Goal: Information Seeking & Learning: Stay updated

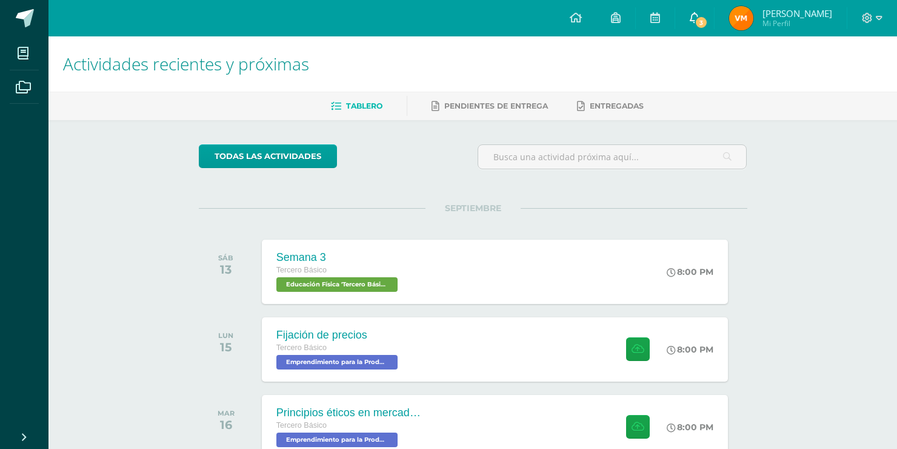
click at [714, 20] on link "3" at bounding box center [694, 18] width 39 height 36
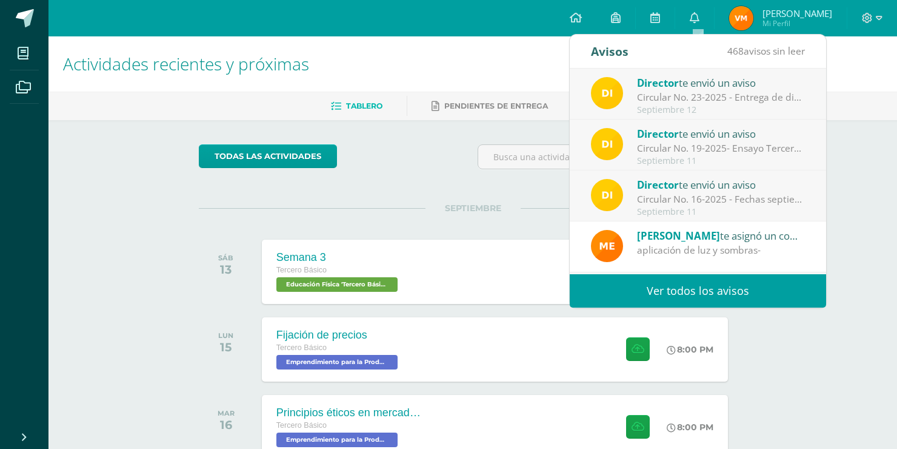
click at [744, 111] on div "Septiembre 12" at bounding box center [721, 110] width 168 height 10
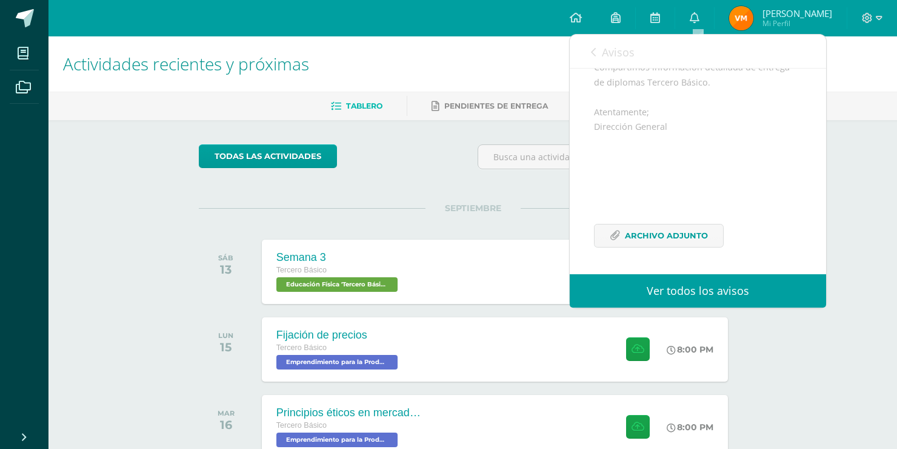
scroll to position [176, 0]
click at [595, 46] on link "Avisos" at bounding box center [613, 52] width 44 height 35
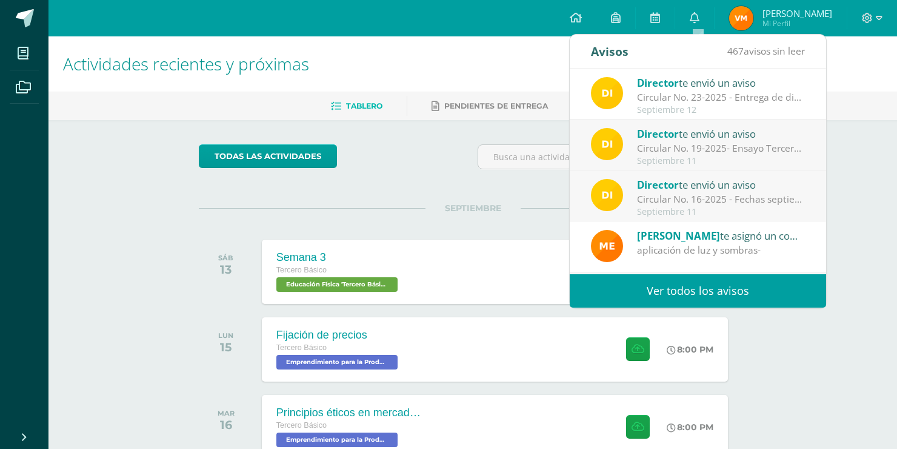
click at [724, 204] on div "Circular No. 16-2025 - Fechas septiembre: Estimados padres de familia y/o encar…" at bounding box center [721, 199] width 168 height 14
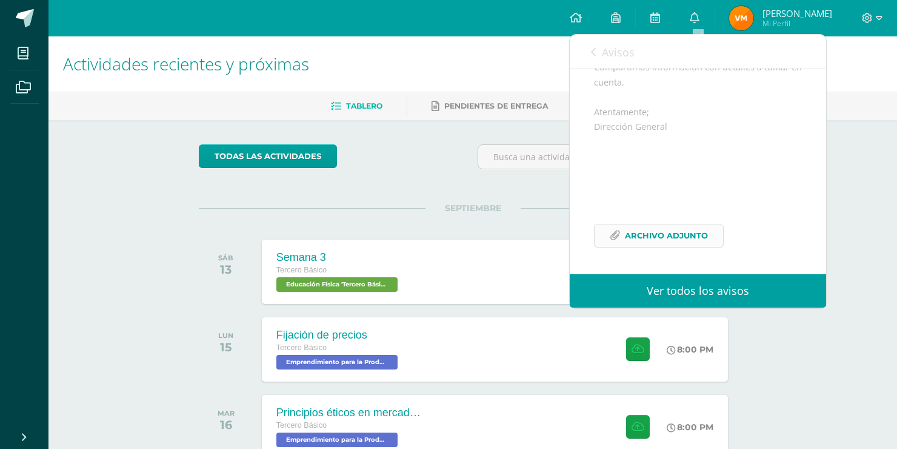
click at [678, 233] on span "Archivo Adjunto" at bounding box center [666, 235] width 83 height 22
click at [598, 48] on link "Avisos" at bounding box center [613, 52] width 44 height 35
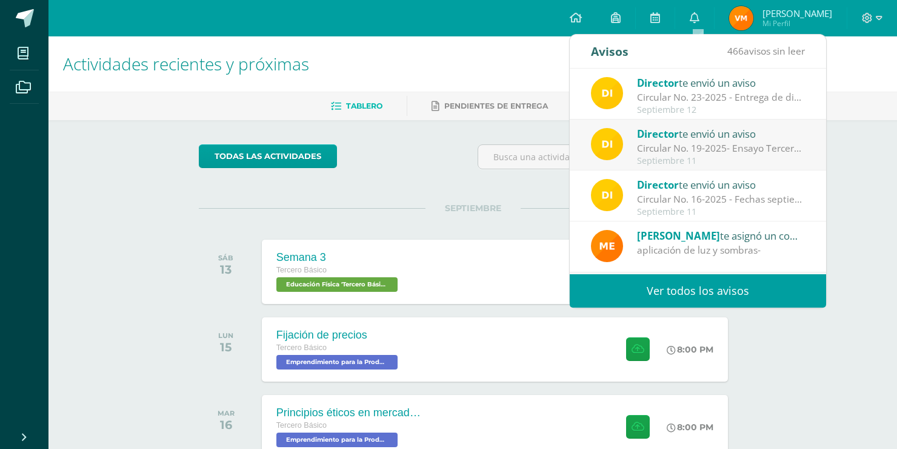
click at [692, 156] on div "Septiembre 11" at bounding box center [721, 161] width 168 height 10
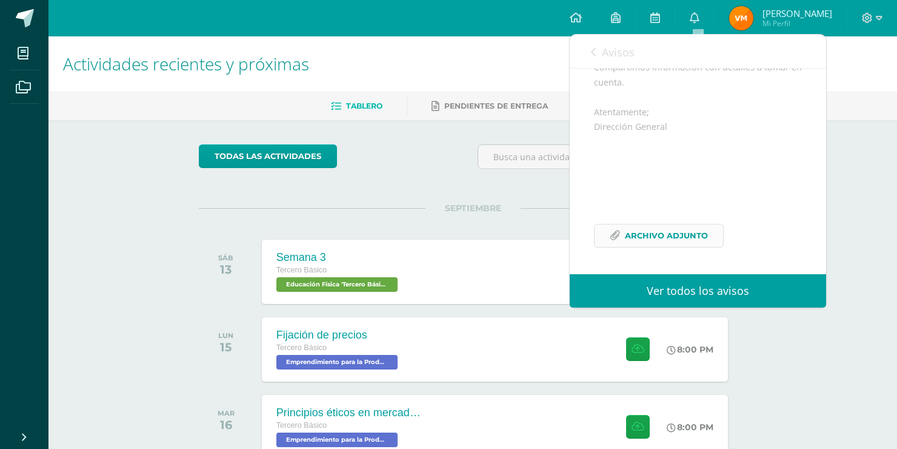
click at [641, 238] on span "Archivo Adjunto" at bounding box center [666, 235] width 83 height 22
click at [585, 50] on div "Avisos 465 avisos sin leer Avisos" at bounding box center [698, 52] width 256 height 34
click at [593, 51] on icon at bounding box center [593, 52] width 5 height 10
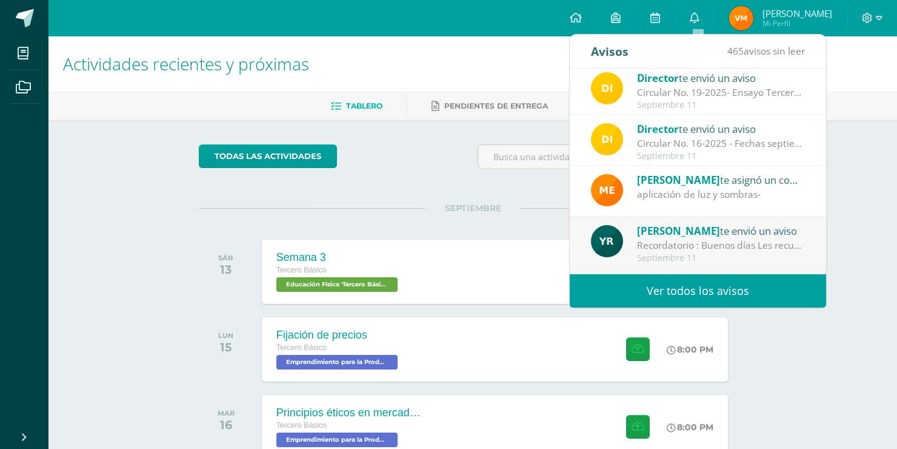
scroll to position [61, 0]
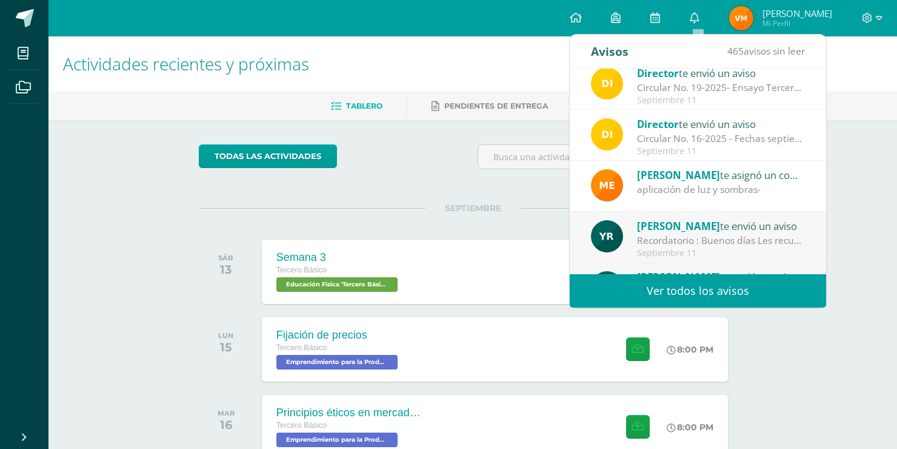
click at [846, 217] on div "Actividades recientes y próximas Tablero Pendientes de entrega Entregadas todas…" at bounding box center [472, 402] width 849 height 732
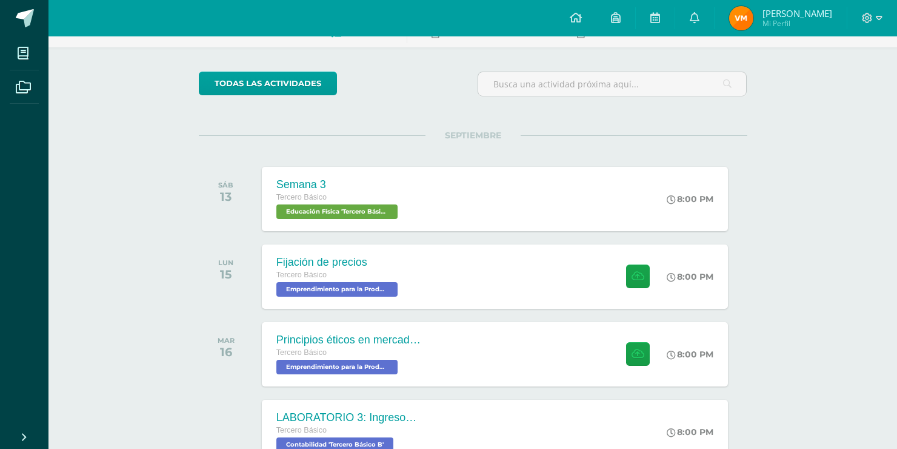
scroll to position [121, 0]
